Goal: Task Accomplishment & Management: Use online tool/utility

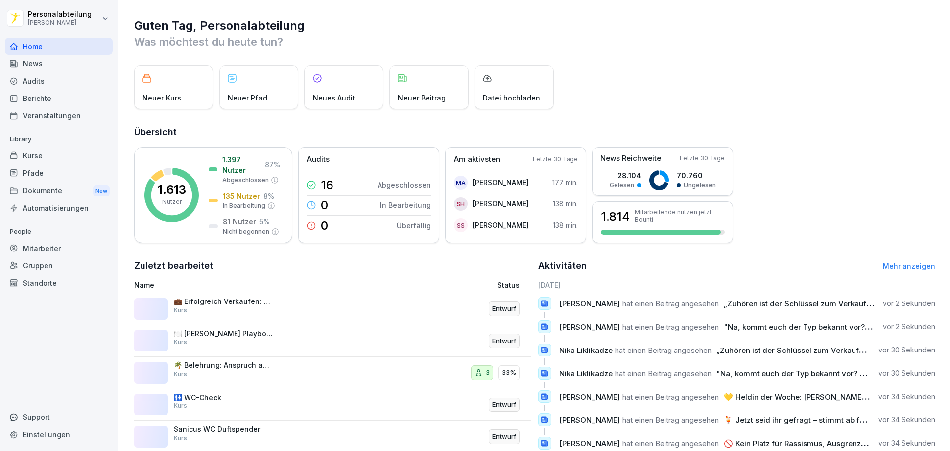
click at [35, 156] on div "Kurse" at bounding box center [59, 155] width 108 height 17
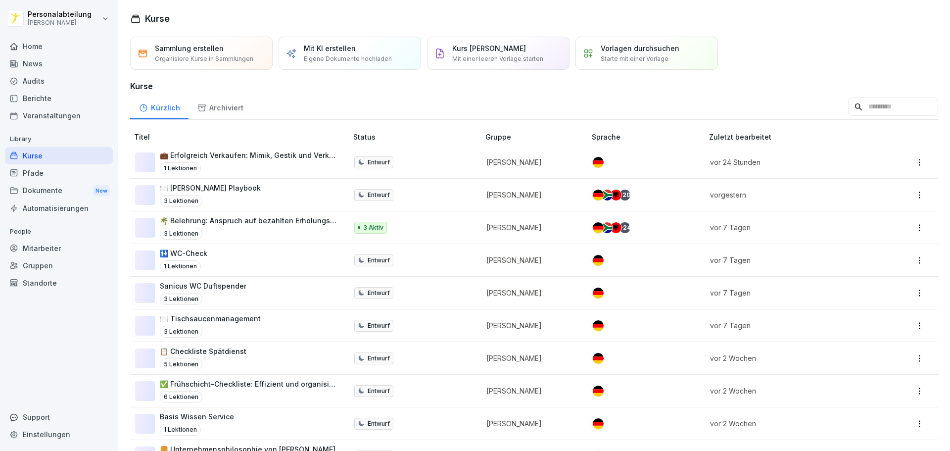
click at [22, 155] on div "Kurse" at bounding box center [59, 155] width 108 height 17
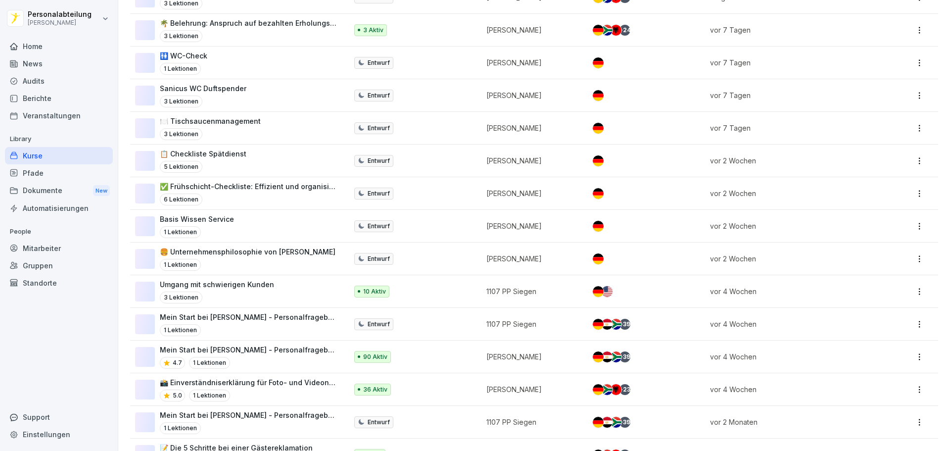
scroll to position [198, 0]
click at [311, 348] on p "Mein Start bei [PERSON_NAME] - Personalfragebogen" at bounding box center [249, 349] width 178 height 10
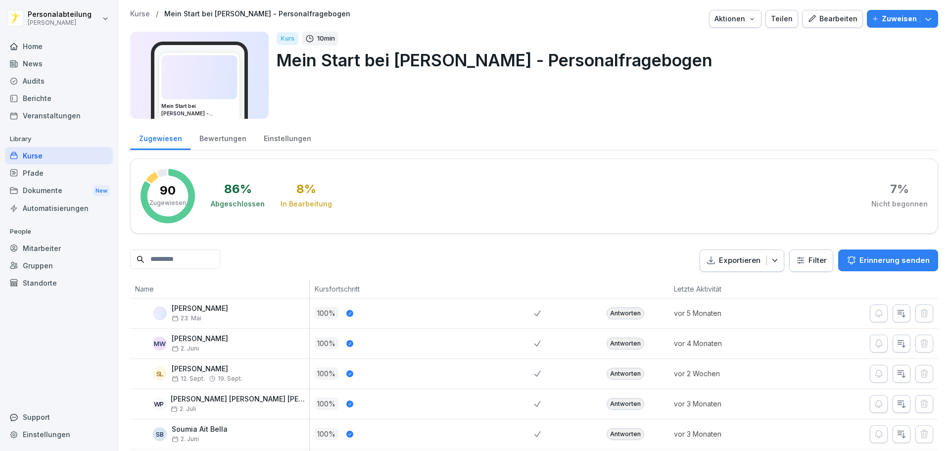
click at [215, 257] on input at bounding box center [175, 258] width 90 height 19
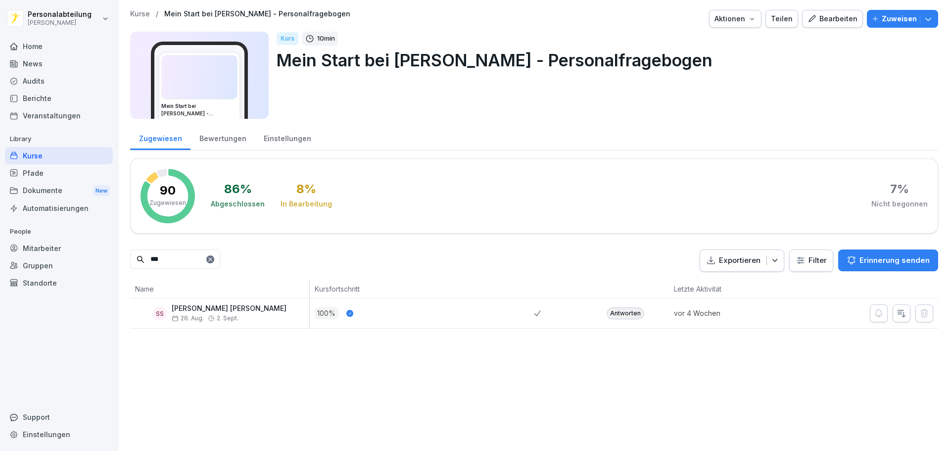
type input "***"
click at [622, 310] on div "Antworten" at bounding box center [626, 313] width 38 height 12
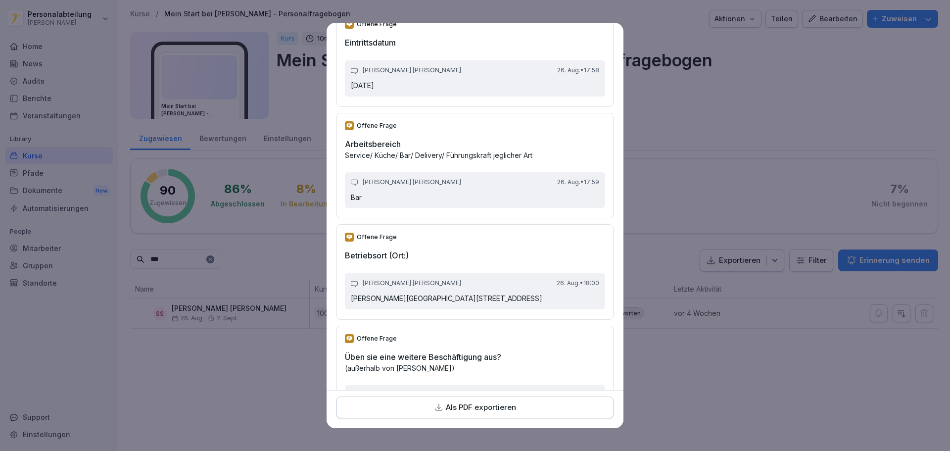
scroll to position [2289, 0]
drag, startPoint x: 503, startPoint y: 297, endPoint x: 341, endPoint y: 300, distance: 162.9
click at [341, 300] on div "Offene Frage Betriebsort (Ort:) Simran Simran 26. Aug. • 18:00 Peter Pane Ranke…" at bounding box center [475, 272] width 277 height 95
click at [401, 271] on div "Offene Frage Betriebsort (Ort:) Simran Simran 26. Aug. • 18:00 Peter Pane Ranke…" at bounding box center [475, 272] width 277 height 95
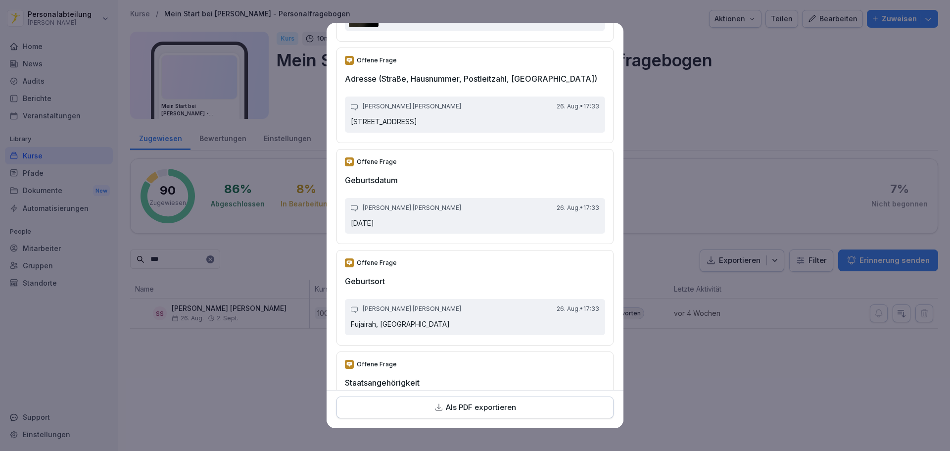
scroll to position [457, 0]
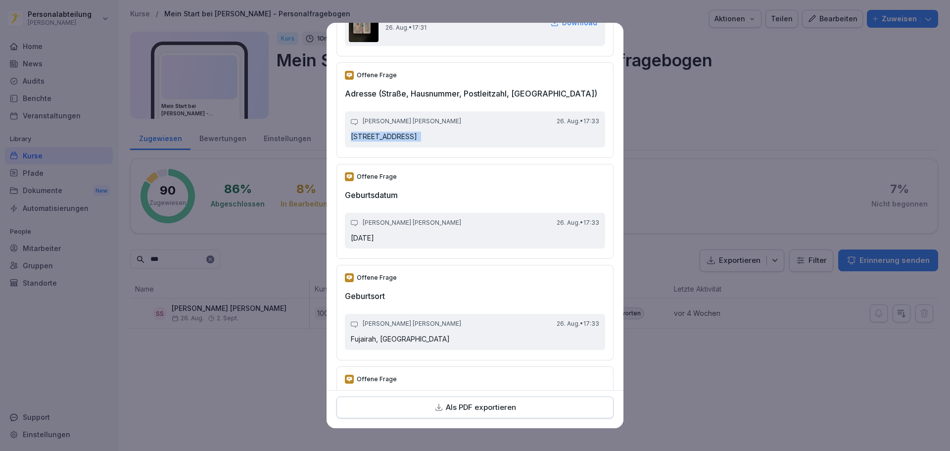
drag, startPoint x: 496, startPoint y: 140, endPoint x: 349, endPoint y: 137, distance: 146.6
click at [349, 137] on div "Simran Simran 26. Aug. • 17:33 Von-der-Gablentz-Straße 3 13403, Berlin" at bounding box center [475, 129] width 260 height 36
copy p "Von-der-Gablentz-Straße 3 13403, Berlin"
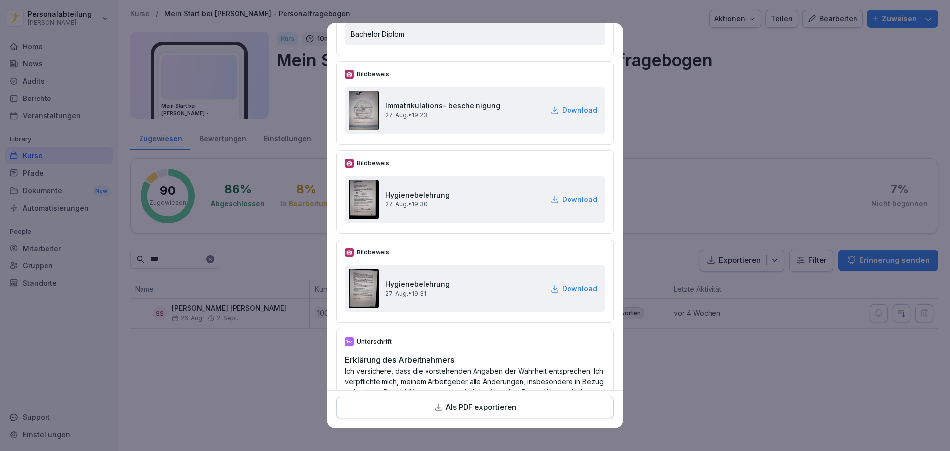
scroll to position [2921, 0]
click at [429, 105] on h2 "Immatrikulations- bescheinigung" at bounding box center [443, 105] width 115 height 10
click at [436, 103] on h2 "Immatrikulations- bescheinigung" at bounding box center [443, 105] width 115 height 10
click at [562, 109] on p "Download" at bounding box center [579, 109] width 35 height 10
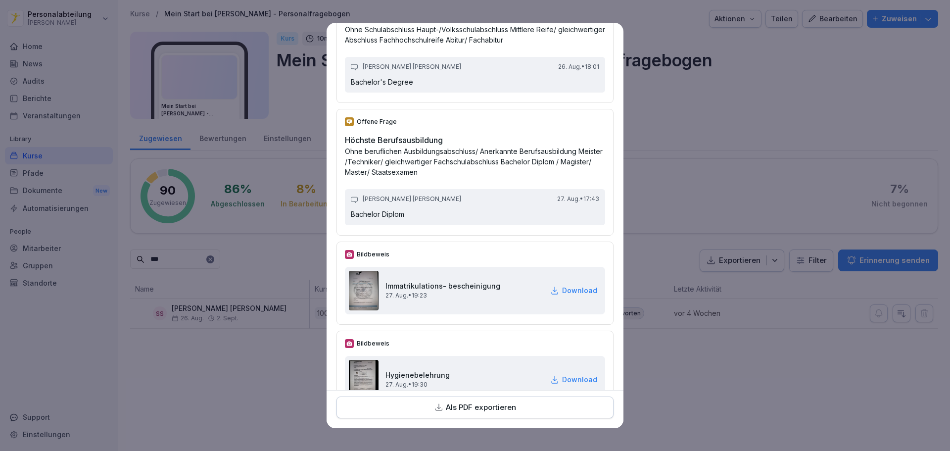
scroll to position [2723, 0]
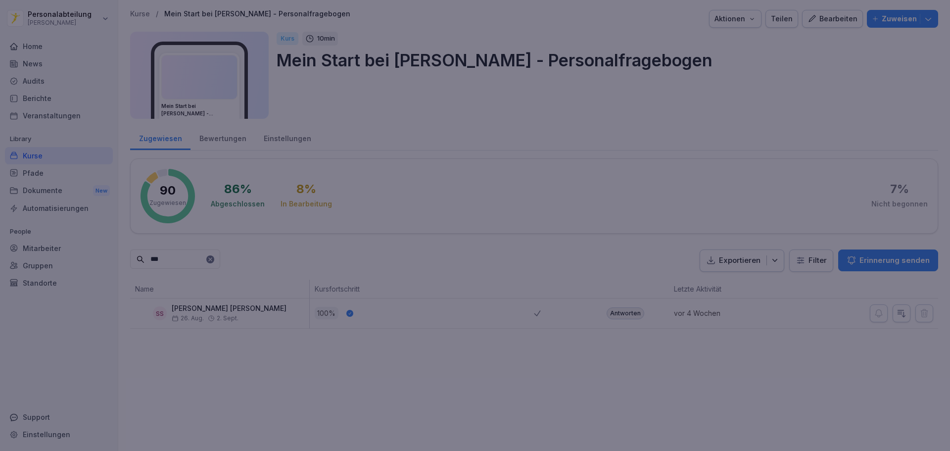
click at [303, 387] on div at bounding box center [475, 225] width 950 height 451
